Goal: Contribute content

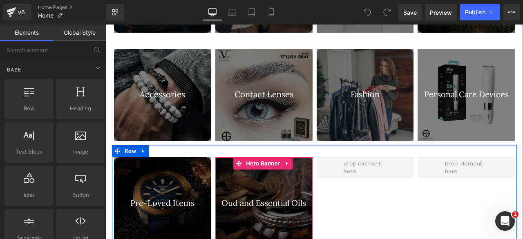
scroll to position [824, 0]
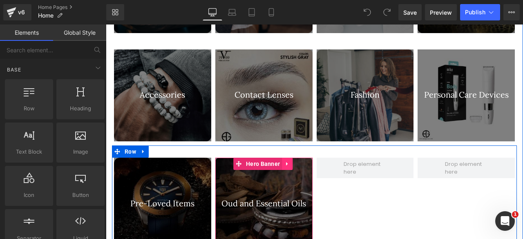
click at [286, 161] on icon at bounding box center [288, 164] width 6 height 6
click at [282, 161] on icon at bounding box center [282, 164] width 6 height 6
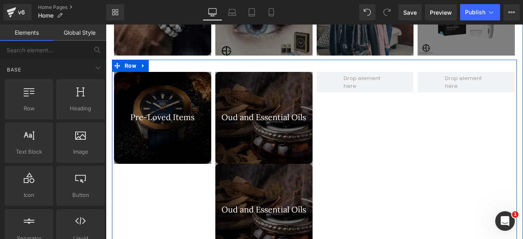
scroll to position [908, 0]
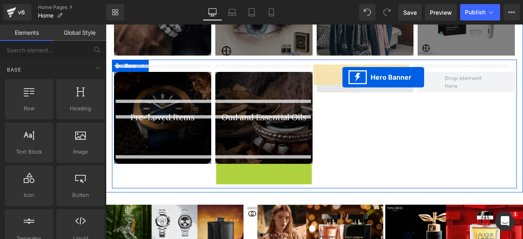
drag, startPoint x: 279, startPoint y: 136, endPoint x: 343, endPoint y: 77, distance: 86.5
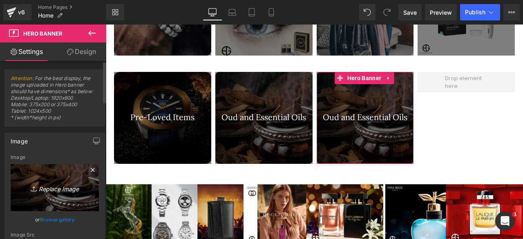
click at [47, 193] on icon "Replace Image" at bounding box center [54, 188] width 65 height 10
type input "C:\fakepath\IMG-1176.webp"
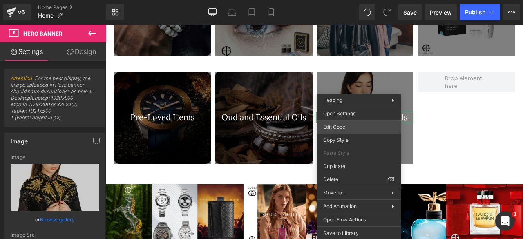
click at [341, 0] on div "Hero Banner You are previewing how the will restyle your page. You can not edit…" at bounding box center [261, 0] width 523 height 0
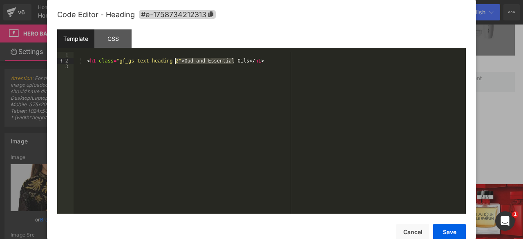
drag, startPoint x: 234, startPoint y: 62, endPoint x: 176, endPoint y: 60, distance: 57.7
click at [176, 60] on div "< h1 class = "gf_gs-text-heading-2" > Oud and Essential Oils </ h1 >" at bounding box center [270, 139] width 393 height 174
click at [447, 231] on button "Save" at bounding box center [449, 232] width 33 height 16
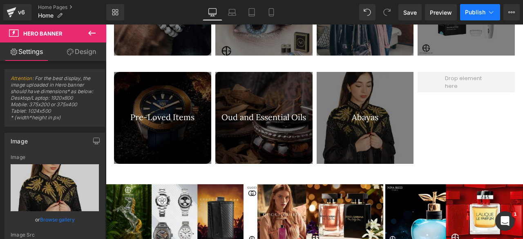
click at [472, 14] on span "Publish" at bounding box center [475, 12] width 20 height 7
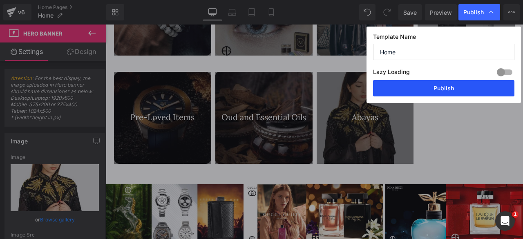
drag, startPoint x: 443, startPoint y: 88, endPoint x: 1, endPoint y: 104, distance: 442.3
click at [443, 88] on button "Publish" at bounding box center [443, 88] width 141 height 16
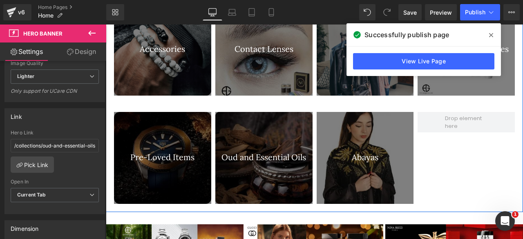
scroll to position [868, 0]
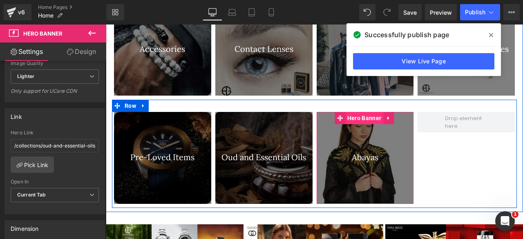
click at [359, 112] on span "Hero Banner" at bounding box center [364, 118] width 38 height 12
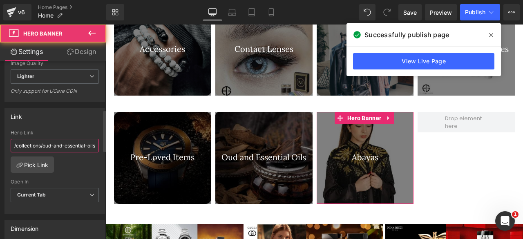
click at [35, 146] on input "/collections/oud-and-essential-oils" at bounding box center [55, 145] width 88 height 13
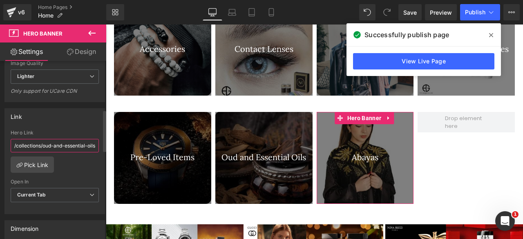
click at [35, 146] on input "/collections/oud-and-essential-oils" at bounding box center [55, 145] width 88 height 13
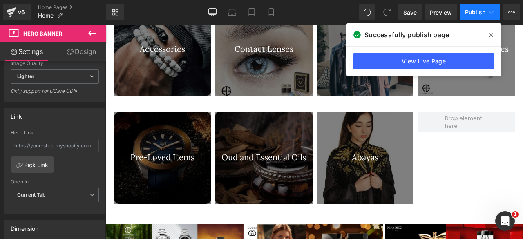
click at [474, 11] on span "Publish" at bounding box center [475, 12] width 20 height 7
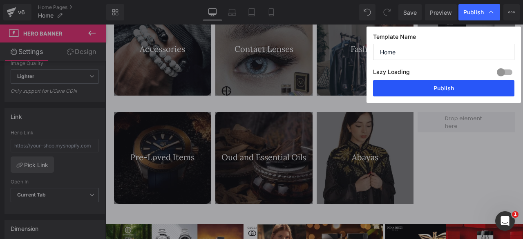
click at [434, 87] on button "Publish" at bounding box center [443, 88] width 141 height 16
